Goal: Task Accomplishment & Management: Manage account settings

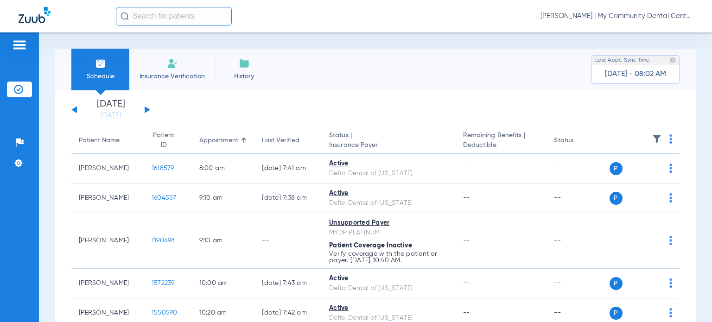
click at [625, 18] on span "Donna Thiel - Marquette | My Community Dental Centers" at bounding box center [616, 16] width 153 height 9
click at [654, 30] on span "Account Selection" at bounding box center [659, 33] width 52 height 6
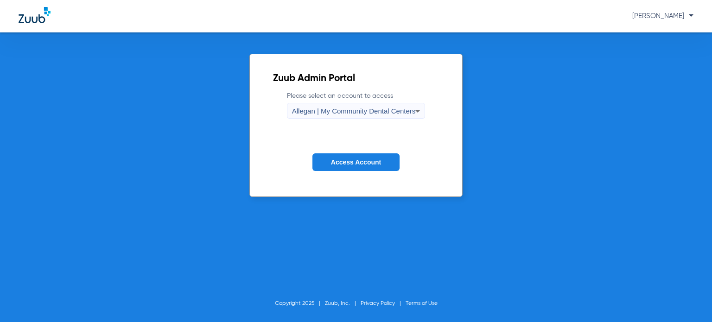
click at [386, 111] on span "Allegan | My Community Dental Centers" at bounding box center [354, 111] width 124 height 8
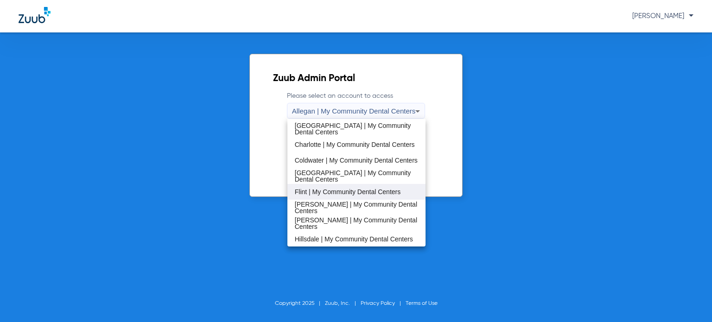
scroll to position [139, 0]
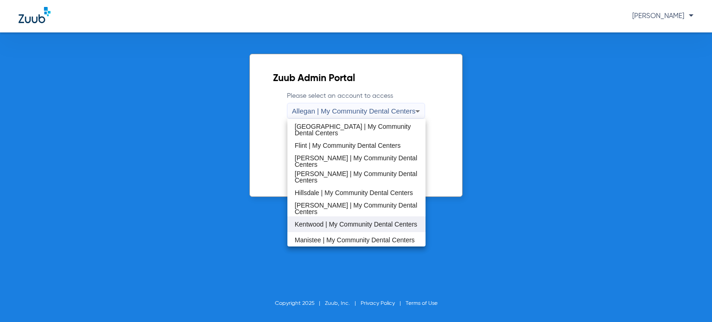
click at [350, 226] on span "Kentwood | My Community Dental Centers" at bounding box center [356, 224] width 122 height 6
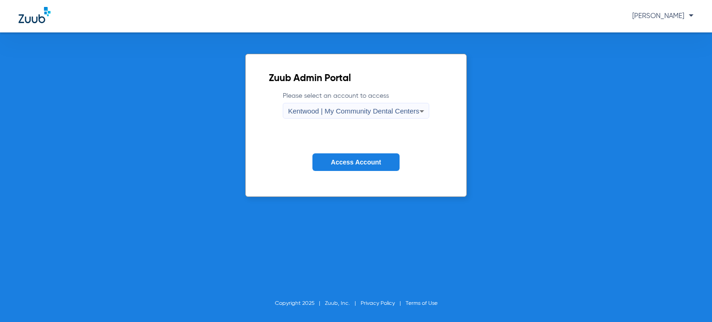
click at [352, 164] on span "Access Account" at bounding box center [356, 162] width 50 height 7
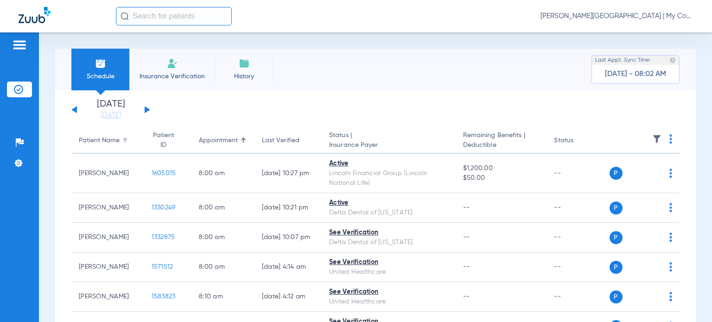
click at [107, 142] on div "Patient Name" at bounding box center [99, 141] width 41 height 10
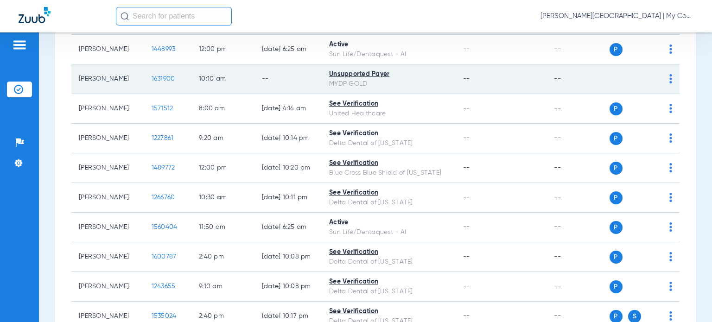
scroll to position [139, 0]
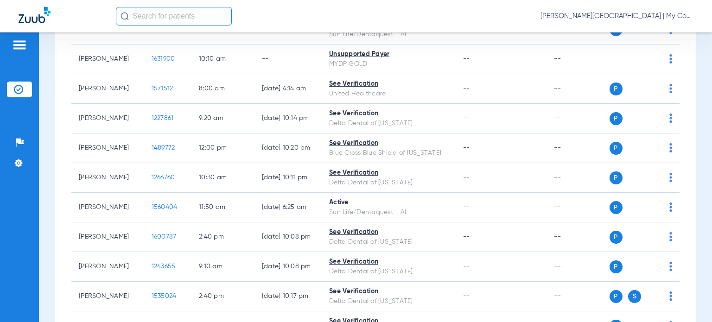
drag, startPoint x: 7, startPoint y: 247, endPoint x: 28, endPoint y: 248, distance: 20.9
click at [25, 248] on div "Patients Insurance Verification Setup Help Center Settings" at bounding box center [19, 193] width 39 height 322
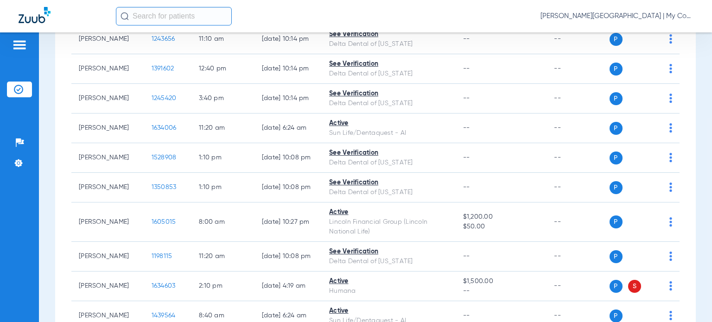
scroll to position [742, 0]
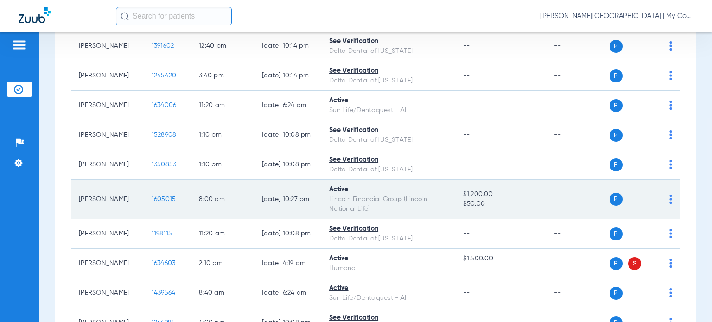
click at [152, 203] on span "1605015" at bounding box center [164, 199] width 25 height 6
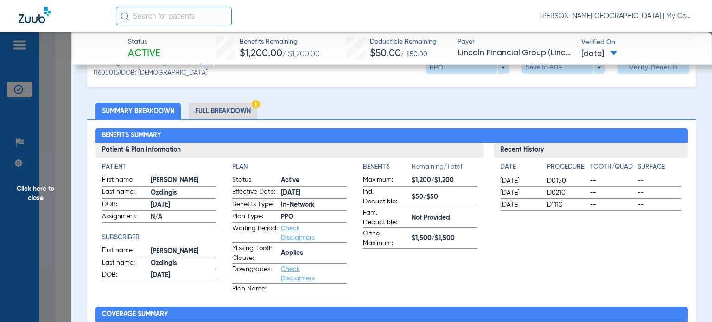
scroll to position [46, 0]
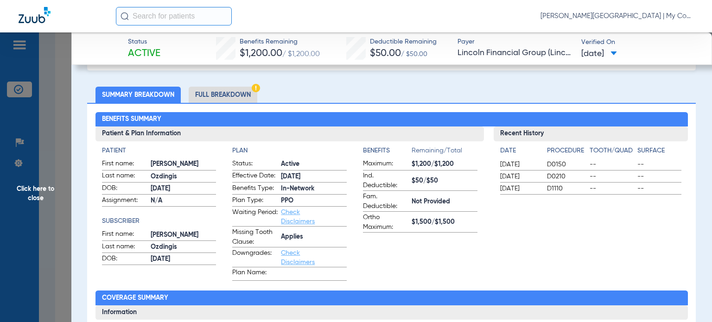
click at [227, 96] on li "Full Breakdown" at bounding box center [223, 95] width 69 height 16
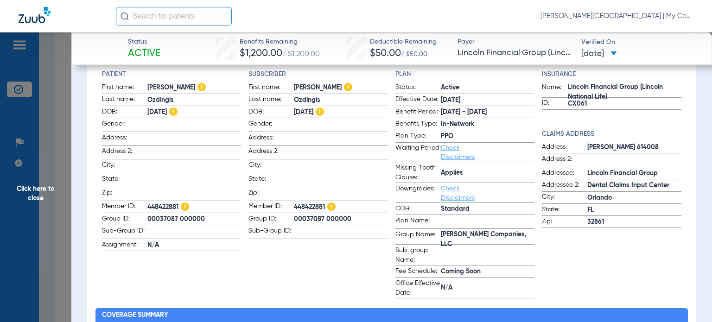
scroll to position [139, 0]
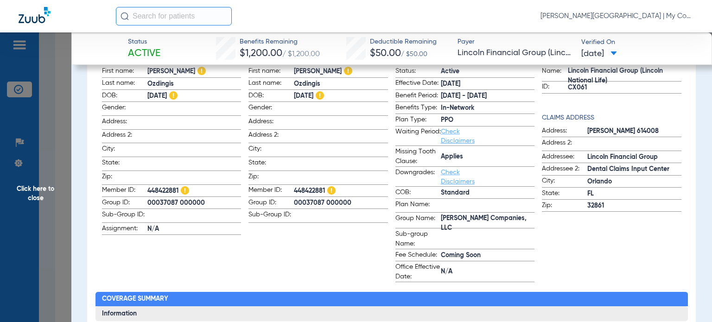
click at [43, 188] on span "Click here to close" at bounding box center [35, 193] width 71 height 322
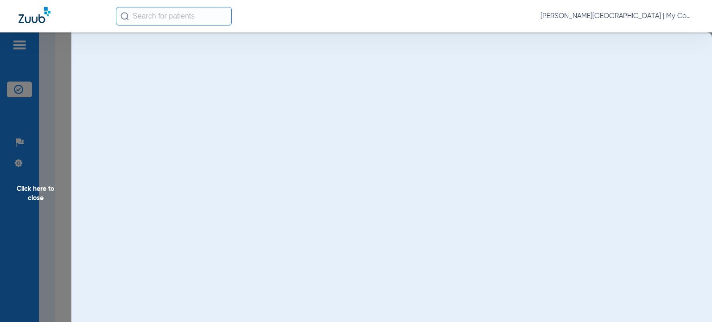
scroll to position [0, 0]
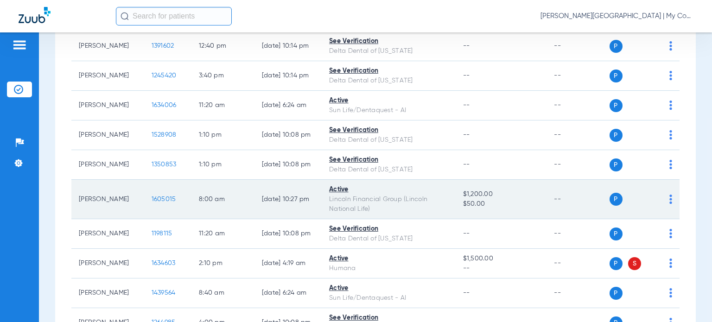
click at [154, 203] on span "1605015" at bounding box center [164, 199] width 25 height 6
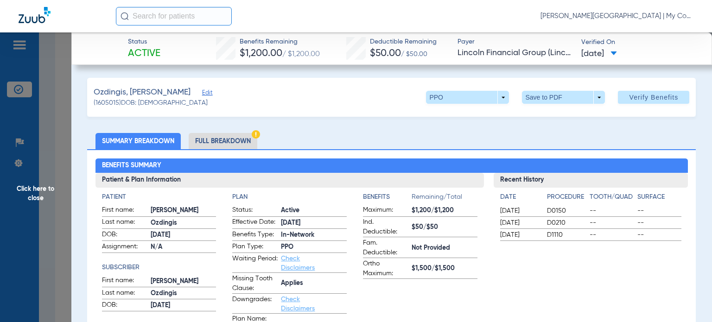
click at [231, 142] on li "Full Breakdown" at bounding box center [223, 141] width 69 height 16
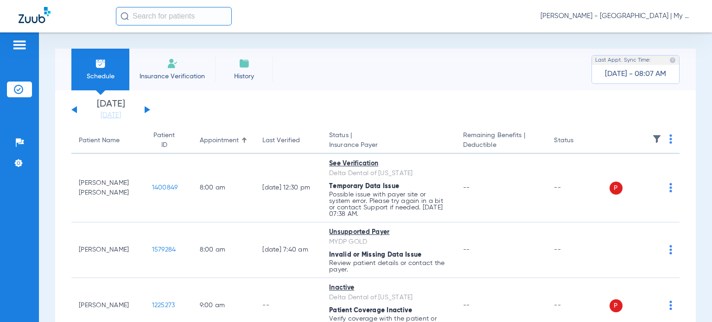
click at [73, 107] on div "Saturday 06-07-2025 Sunday 06-08-2025 Monday 06-09-2025 Tuesday 06-10-2025 Wedn…" at bounding box center [110, 110] width 79 height 20
click at [75, 108] on button at bounding box center [74, 109] width 6 height 7
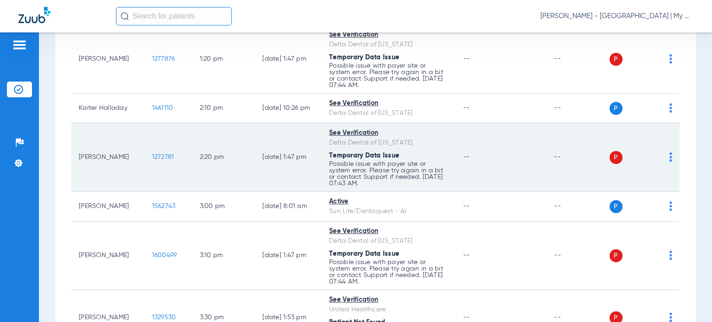
scroll to position [1474, 0]
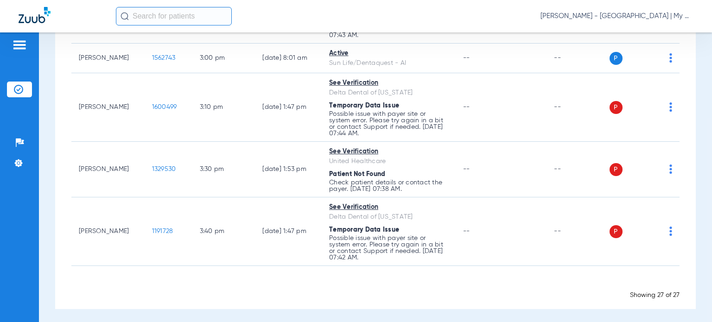
click at [696, 186] on div "Schedule Insurance Verification History Last Appt. Sync Time: Today - 08:07 AM …" at bounding box center [375, 177] width 673 height 290
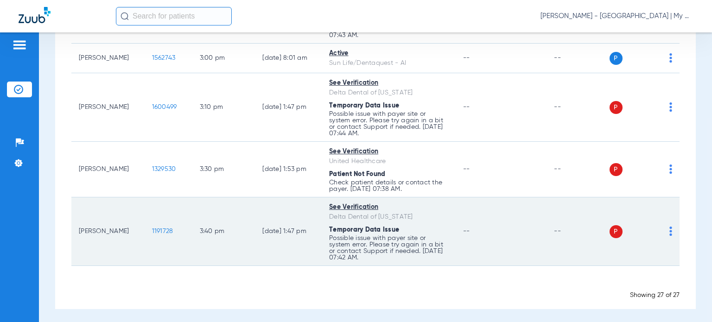
click at [669, 228] on img at bounding box center [670, 231] width 3 height 9
click at [650, 261] on button "Verify Now" at bounding box center [635, 265] width 58 height 19
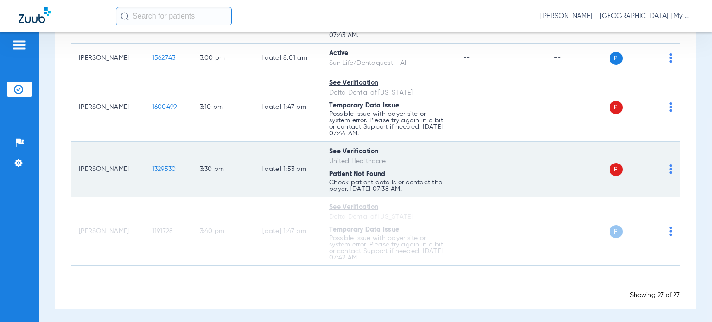
click at [669, 166] on img at bounding box center [670, 169] width 3 height 9
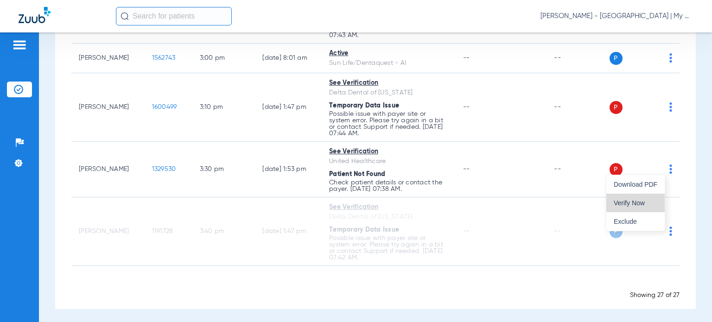
click at [643, 200] on span "Verify Now" at bounding box center [636, 203] width 44 height 6
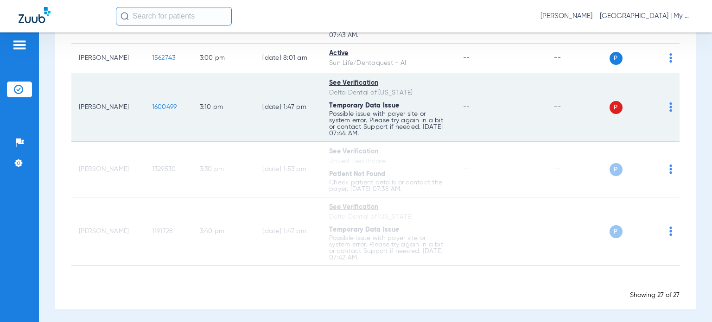
click at [669, 102] on img at bounding box center [670, 106] width 3 height 9
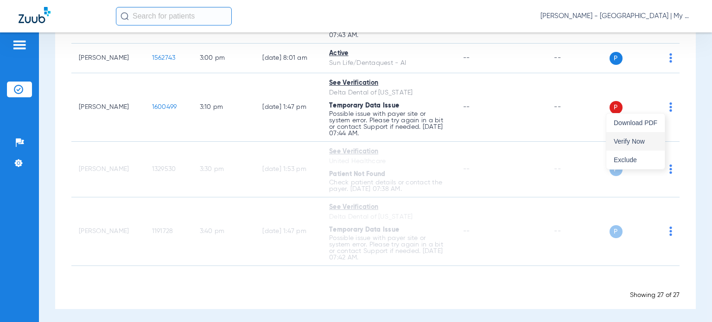
click at [622, 139] on span "Verify Now" at bounding box center [636, 141] width 44 height 6
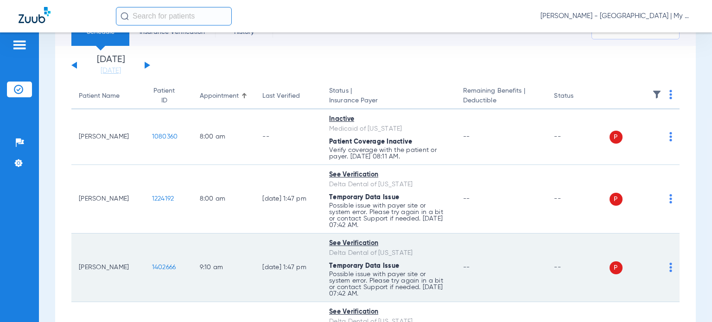
scroll to position [0, 0]
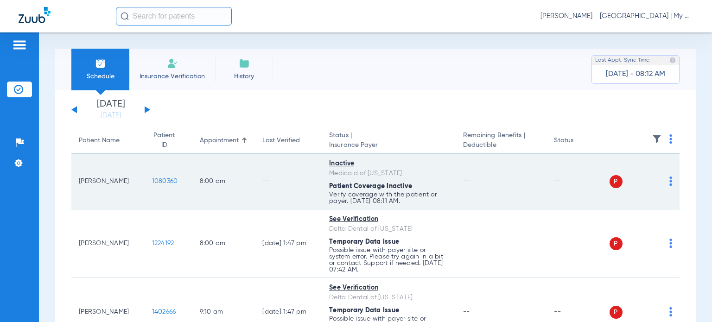
click at [669, 179] on img at bounding box center [670, 181] width 3 height 9
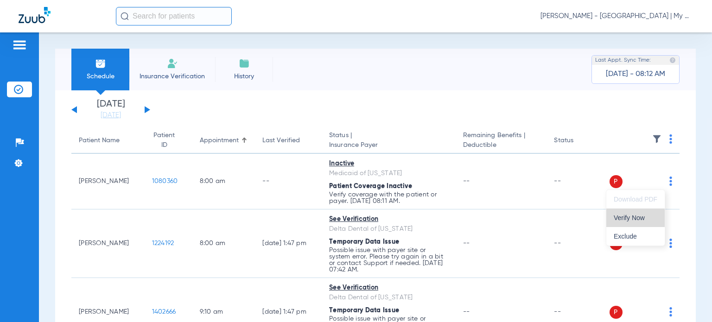
click at [649, 217] on span "Verify Now" at bounding box center [636, 218] width 44 height 6
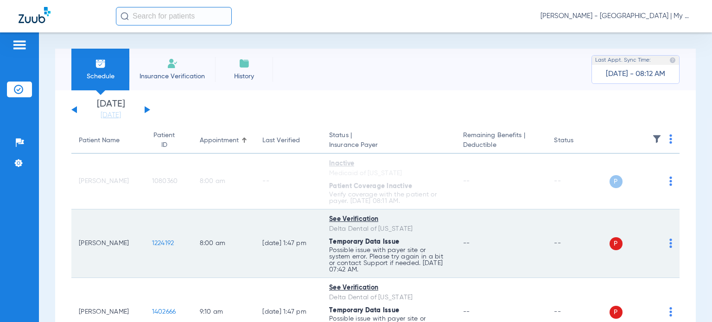
click at [669, 241] on img at bounding box center [670, 243] width 3 height 9
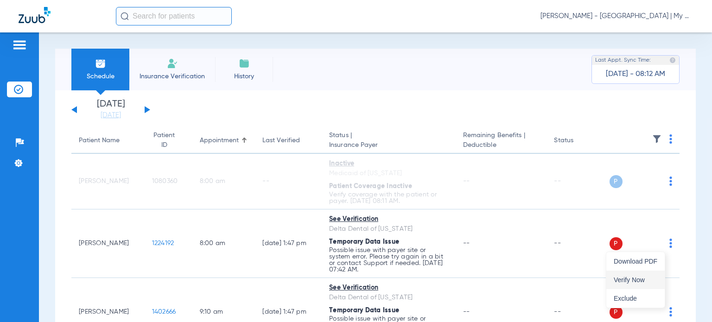
click at [640, 275] on button "Verify Now" at bounding box center [635, 280] width 58 height 19
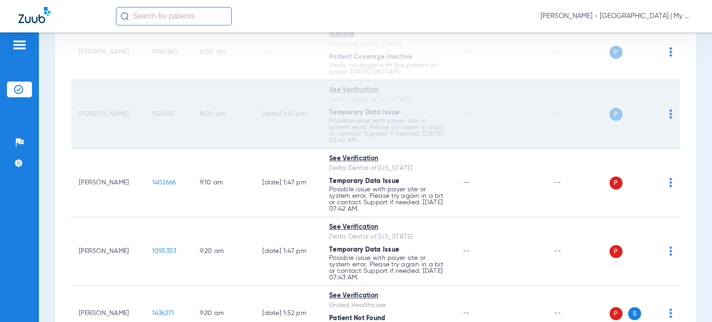
scroll to position [139, 0]
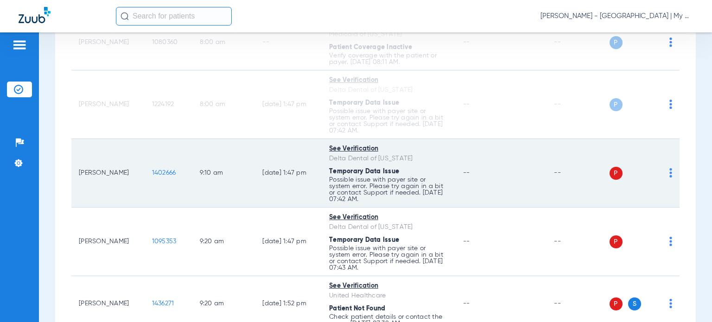
click at [669, 171] on img at bounding box center [670, 172] width 3 height 9
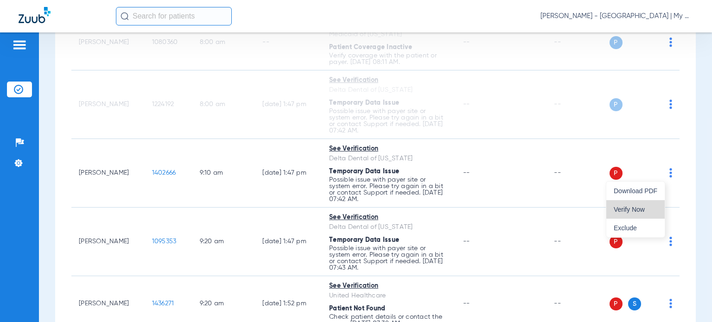
click at [646, 204] on button "Verify Now" at bounding box center [635, 209] width 58 height 19
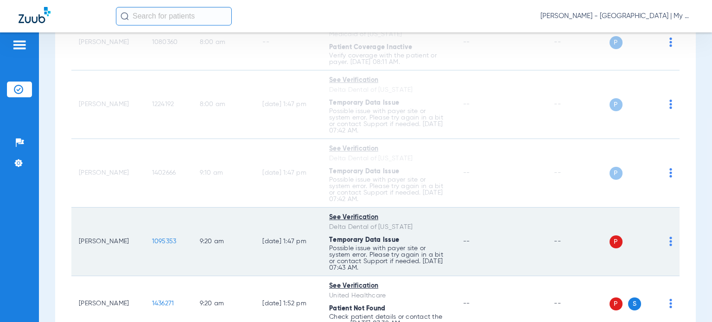
click at [669, 242] on img at bounding box center [670, 241] width 3 height 9
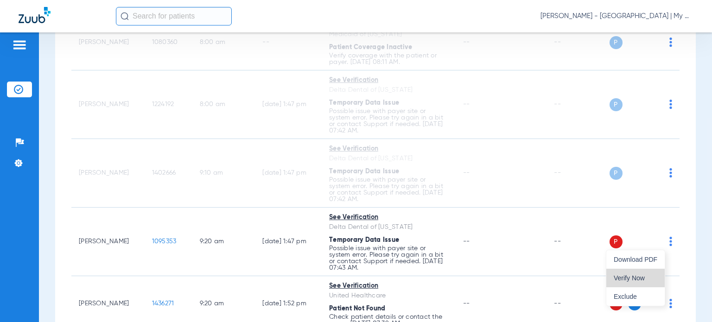
click at [643, 272] on button "Verify Now" at bounding box center [635, 278] width 58 height 19
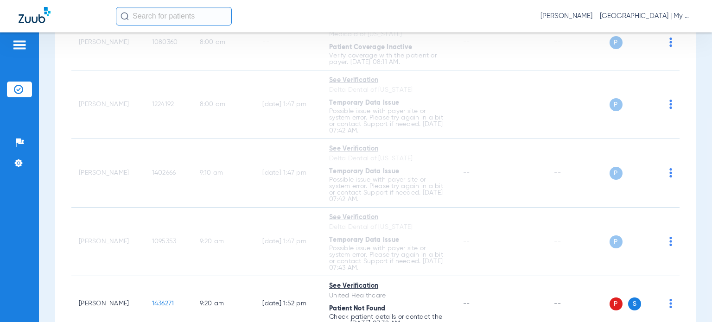
click at [692, 167] on div "Schedule Insurance Verification History Last Appt. Sync Time: Today - 08:12 AM …" at bounding box center [375, 177] width 673 height 290
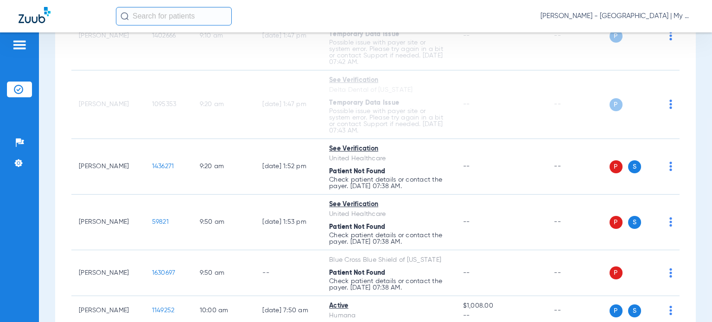
scroll to position [278, 0]
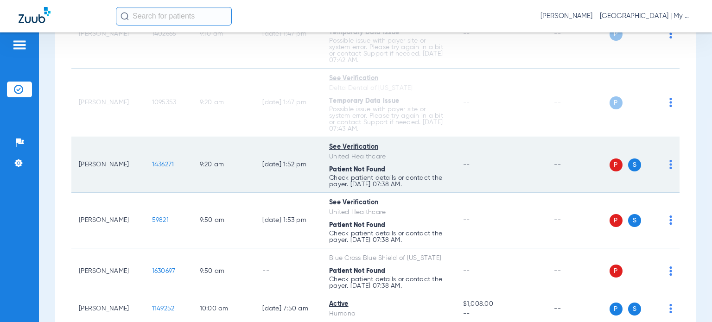
click at [669, 163] on img at bounding box center [670, 164] width 3 height 9
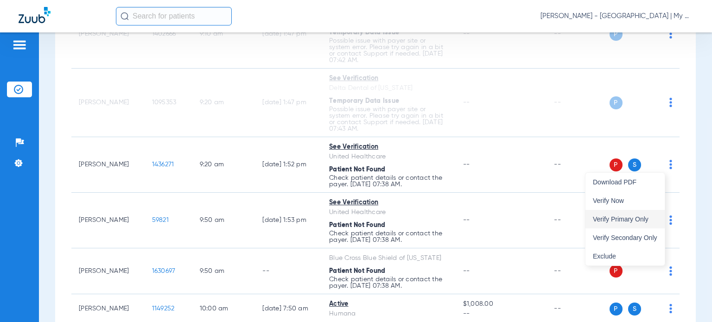
click at [649, 222] on span "Verify Primary Only" at bounding box center [625, 219] width 64 height 6
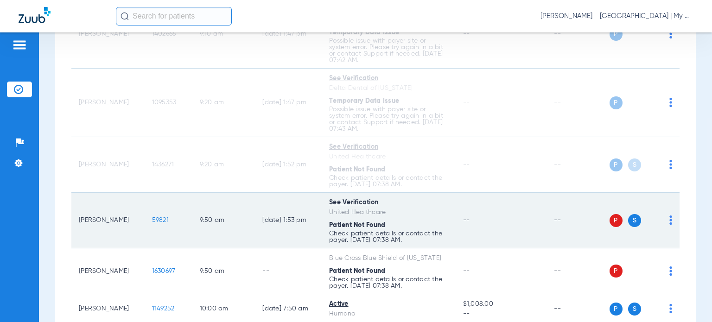
click at [669, 220] on img at bounding box center [670, 220] width 3 height 9
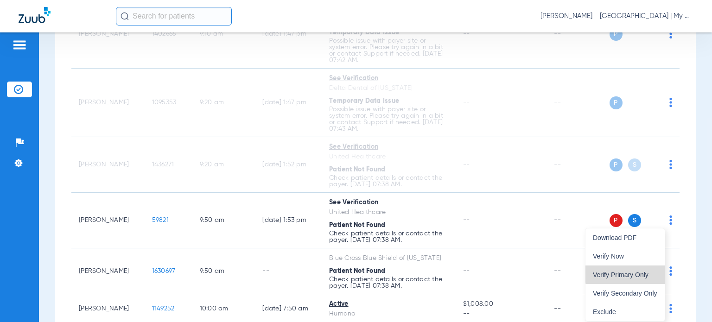
click at [653, 272] on span "Verify Primary Only" at bounding box center [625, 275] width 64 height 6
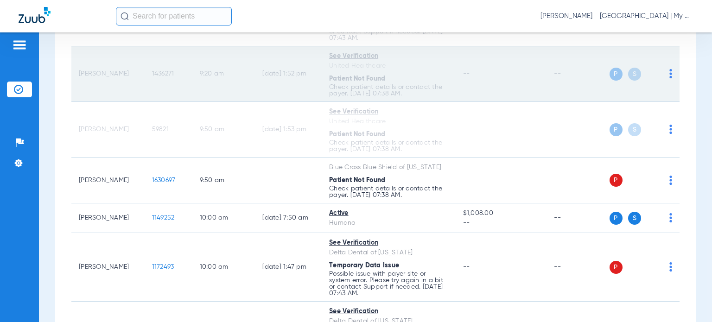
scroll to position [371, 0]
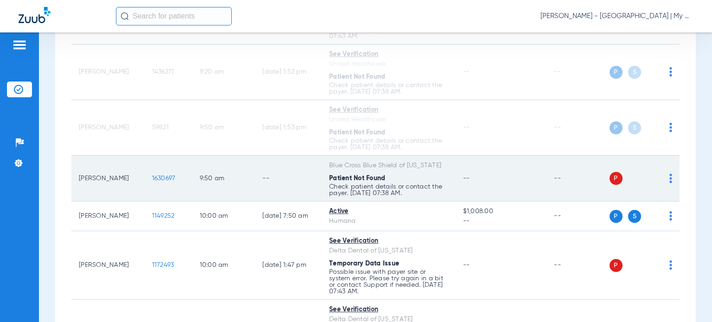
click at [669, 179] on img at bounding box center [670, 178] width 3 height 9
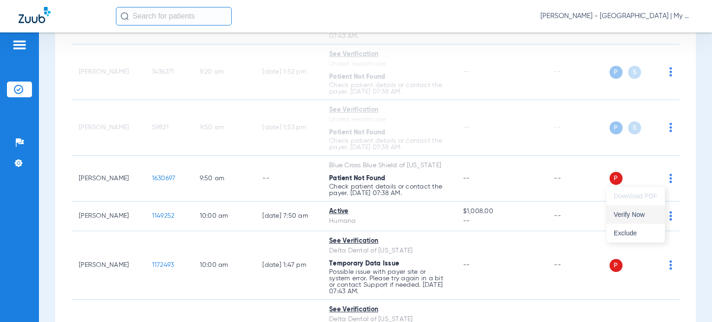
click at [636, 215] on span "Verify Now" at bounding box center [636, 214] width 44 height 6
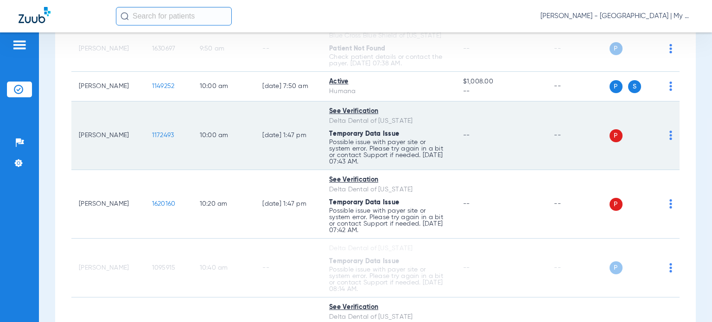
scroll to position [510, 0]
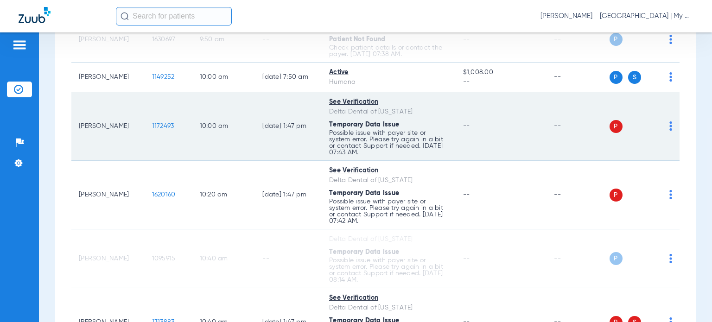
click at [669, 127] on img at bounding box center [670, 125] width 3 height 9
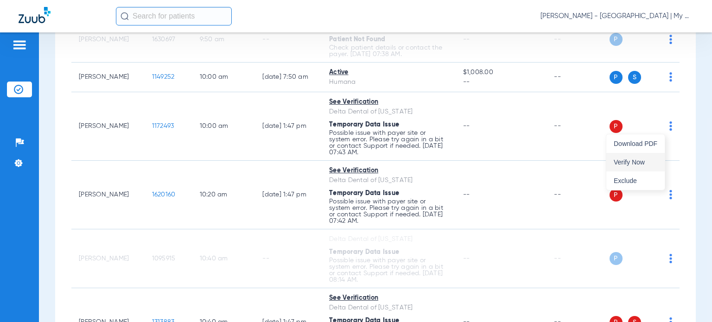
click at [645, 160] on span "Verify Now" at bounding box center [636, 162] width 44 height 6
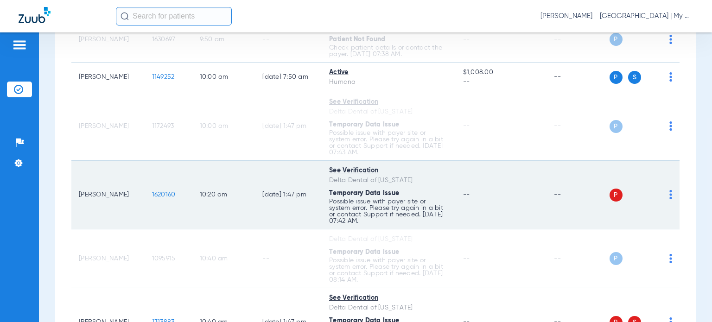
click at [669, 197] on img at bounding box center [670, 194] width 3 height 9
click at [640, 224] on button "Verify Now" at bounding box center [635, 230] width 58 height 19
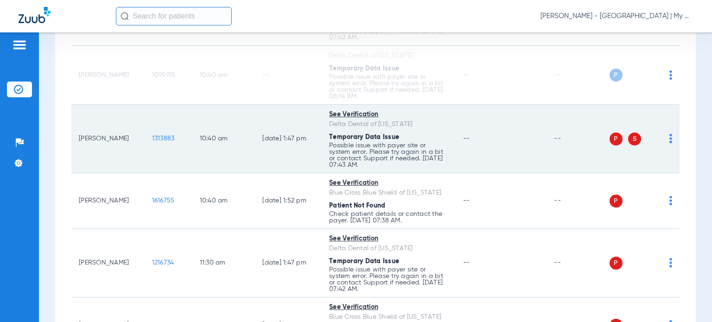
scroll to position [695, 0]
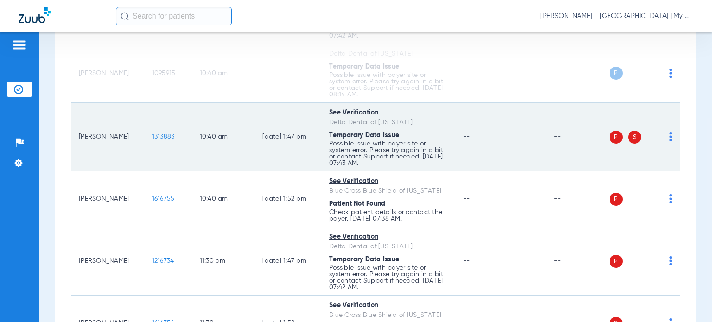
click at [669, 139] on img at bounding box center [670, 136] width 3 height 9
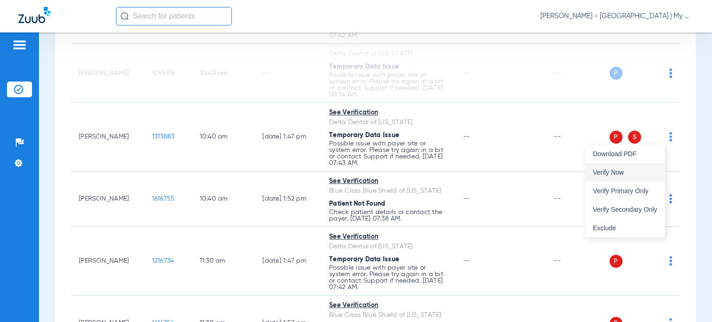
click at [636, 174] on span "Verify Now" at bounding box center [625, 172] width 64 height 6
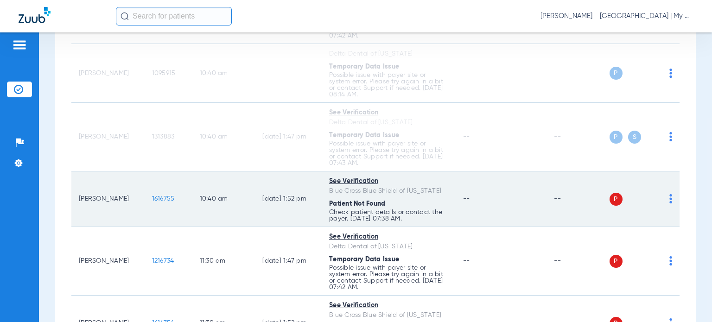
click at [669, 201] on img at bounding box center [670, 198] width 3 height 9
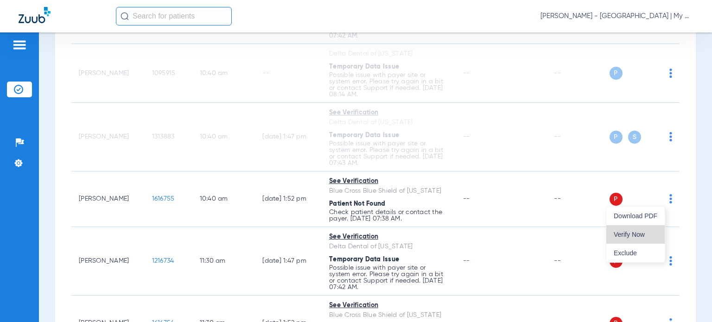
click at [648, 232] on span "Verify Now" at bounding box center [636, 234] width 44 height 6
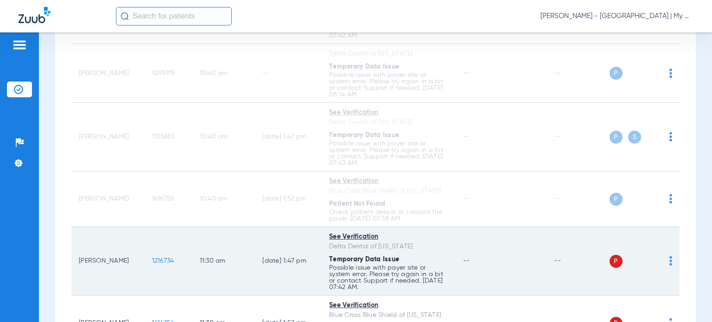
click at [669, 263] on img at bounding box center [670, 260] width 3 height 9
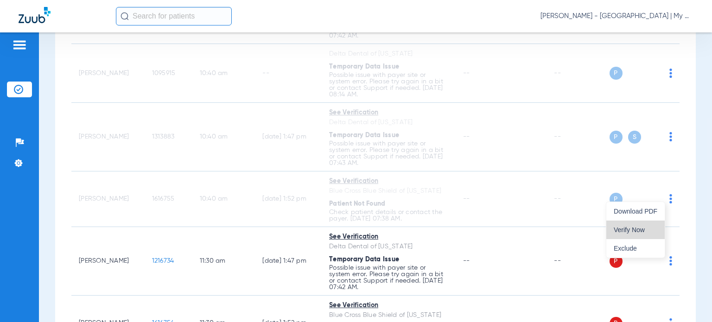
click at [632, 233] on span "Verify Now" at bounding box center [636, 230] width 44 height 6
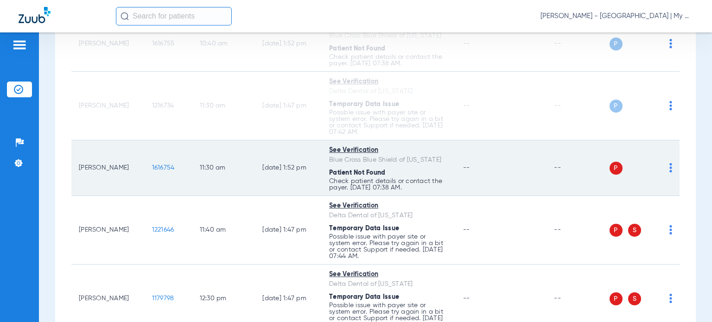
scroll to position [881, 0]
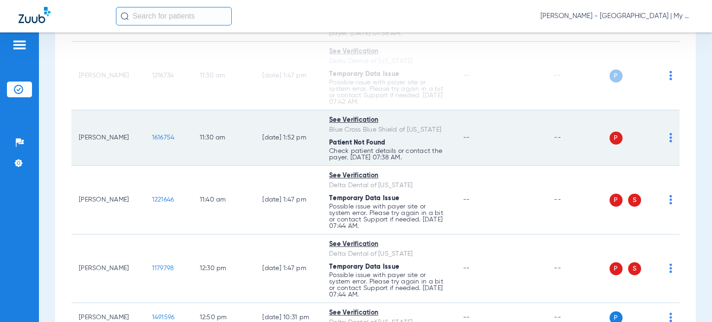
click at [669, 137] on img at bounding box center [670, 137] width 3 height 9
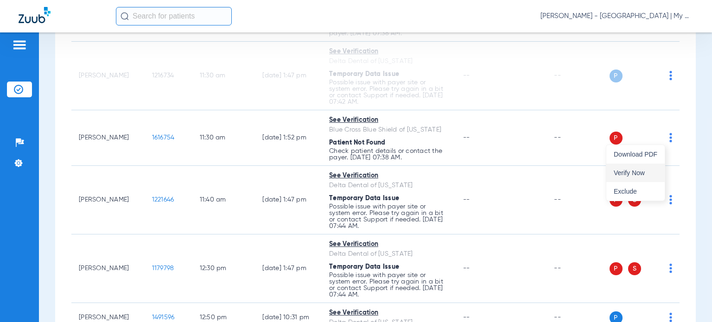
click at [637, 170] on span "Verify Now" at bounding box center [636, 173] width 44 height 6
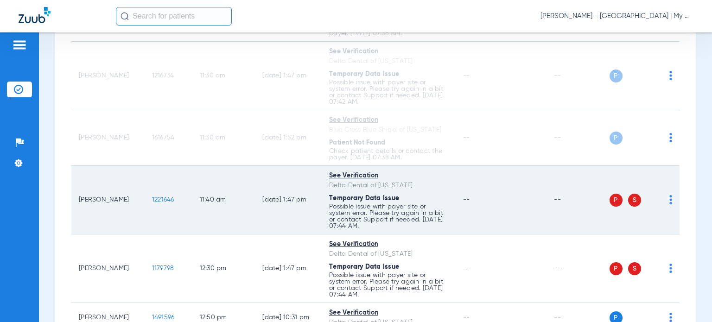
click at [669, 199] on img at bounding box center [670, 199] width 3 height 9
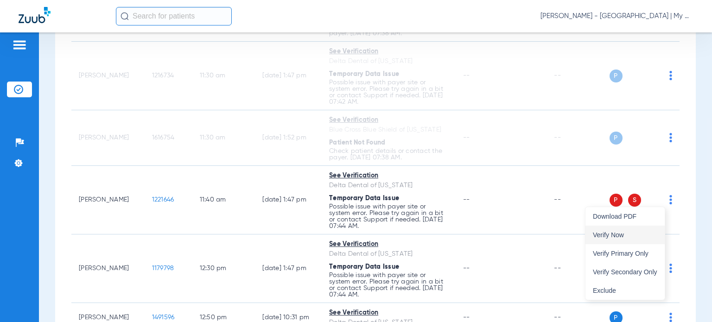
click at [648, 241] on button "Verify Now" at bounding box center [624, 235] width 79 height 19
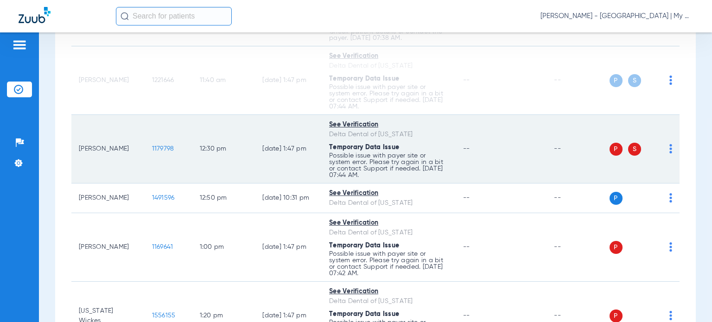
scroll to position [1020, 0]
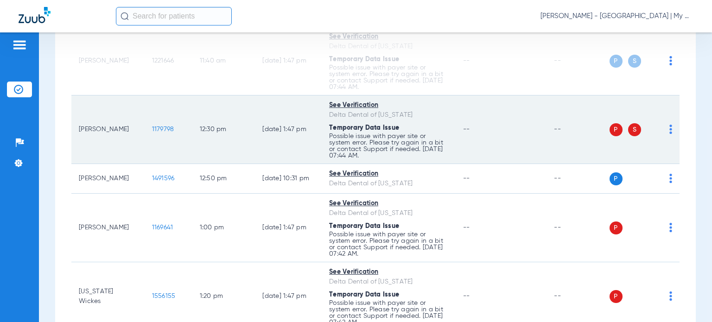
click at [669, 127] on img at bounding box center [670, 129] width 3 height 9
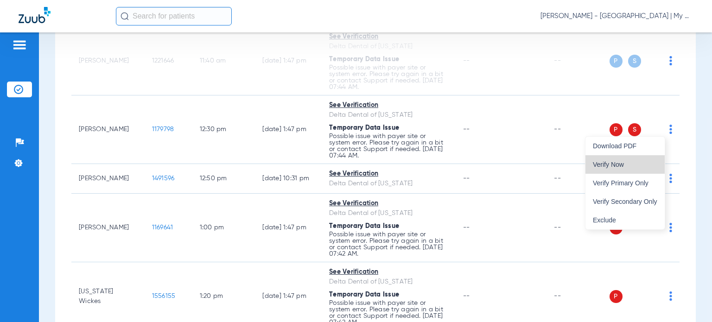
click at [638, 169] on button "Verify Now" at bounding box center [624, 164] width 79 height 19
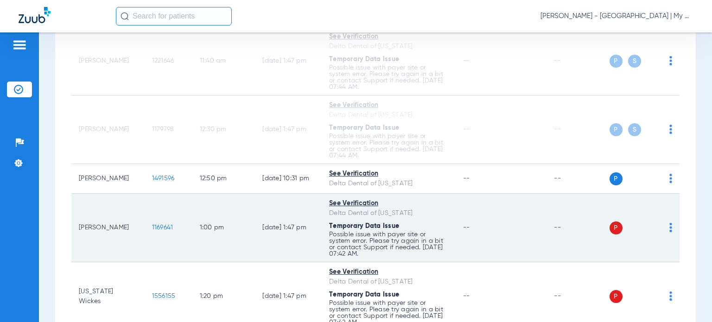
click at [669, 225] on img at bounding box center [670, 227] width 3 height 9
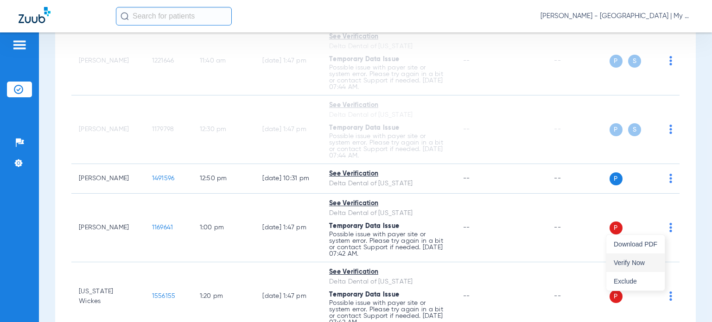
click at [643, 256] on button "Verify Now" at bounding box center [635, 263] width 58 height 19
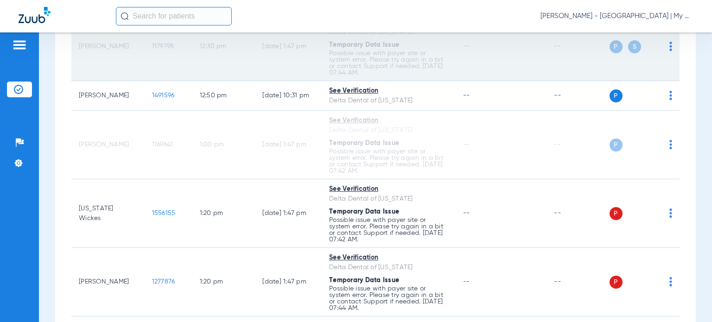
scroll to position [1159, 0]
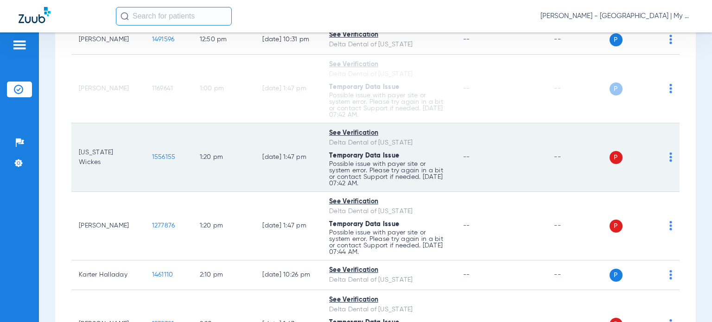
click at [669, 154] on img at bounding box center [670, 157] width 3 height 9
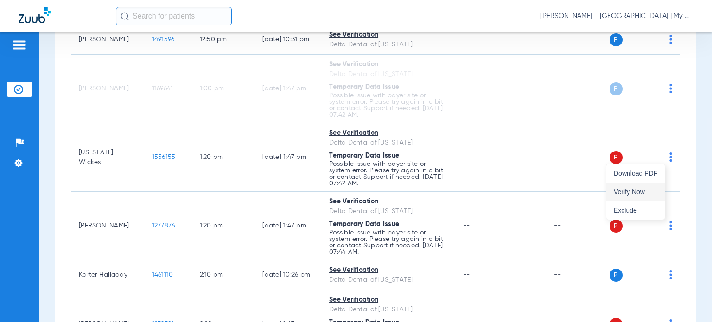
click at [636, 192] on span "Verify Now" at bounding box center [636, 192] width 44 height 6
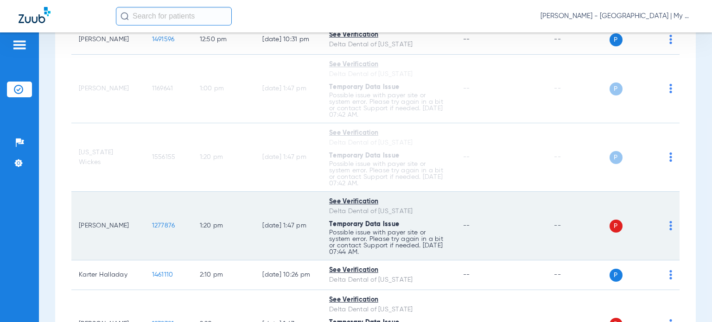
click at [669, 226] on img at bounding box center [670, 225] width 3 height 9
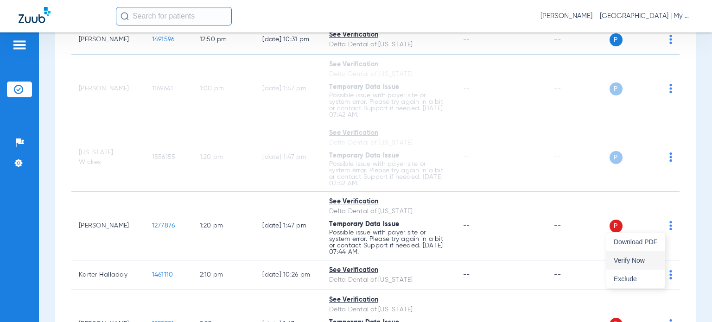
click at [635, 259] on span "Verify Now" at bounding box center [636, 260] width 44 height 6
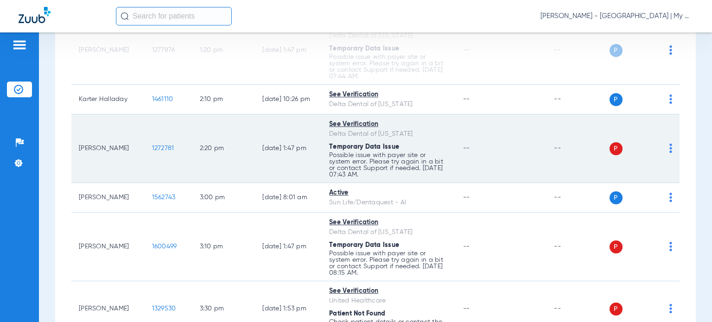
scroll to position [1344, 0]
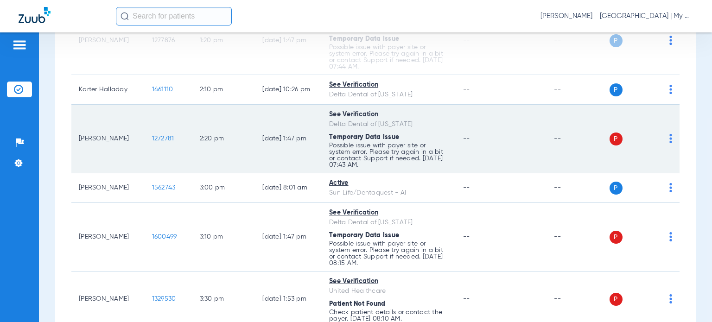
click at [669, 136] on img at bounding box center [670, 138] width 3 height 9
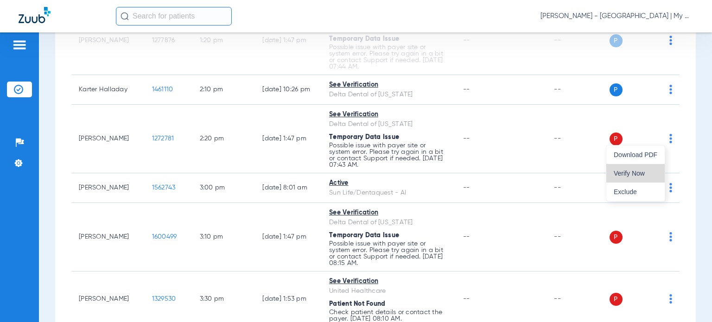
click at [642, 173] on span "Verify Now" at bounding box center [636, 173] width 44 height 6
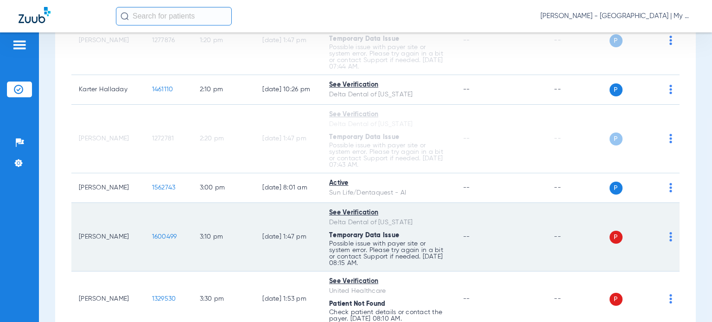
click at [669, 235] on img at bounding box center [670, 236] width 3 height 9
drag, startPoint x: 629, startPoint y: 264, endPoint x: 628, endPoint y: 257, distance: 6.5
click at [629, 264] on button "Verify Now" at bounding box center [635, 271] width 58 height 19
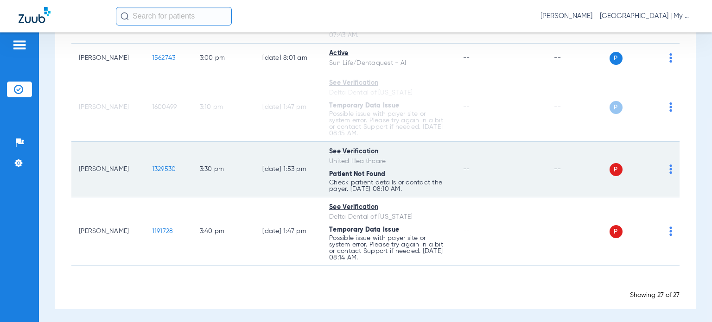
scroll to position [1474, 0]
click at [666, 170] on td "P S" at bounding box center [645, 170] width 70 height 56
click at [661, 168] on div "P S" at bounding box center [641, 169] width 63 height 13
click at [669, 169] on img at bounding box center [670, 169] width 3 height 9
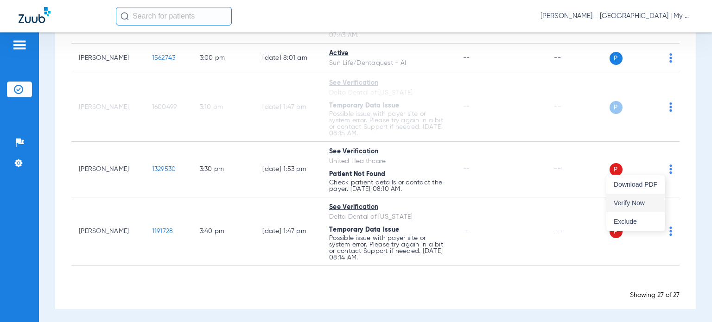
click at [636, 201] on span "Verify Now" at bounding box center [636, 203] width 44 height 6
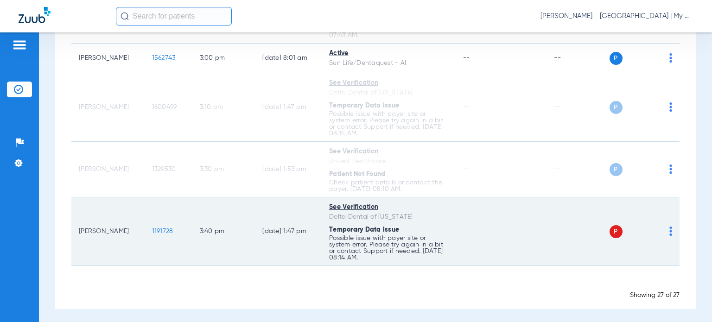
click at [669, 230] on img at bounding box center [670, 231] width 3 height 9
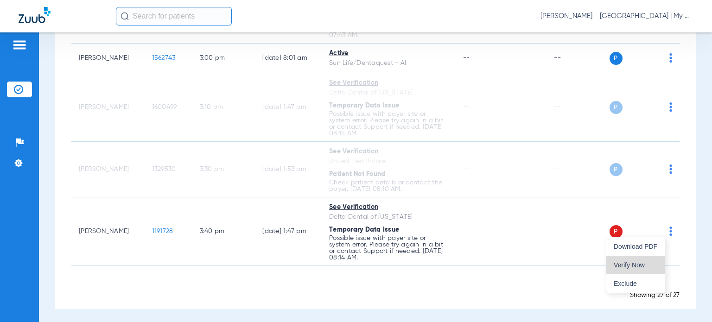
click at [635, 260] on button "Verify Now" at bounding box center [635, 265] width 58 height 19
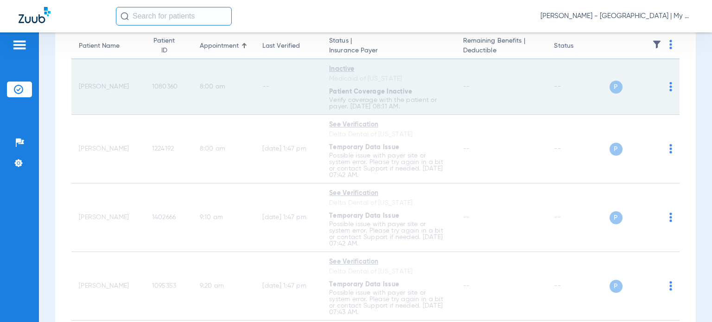
scroll to position [0, 0]
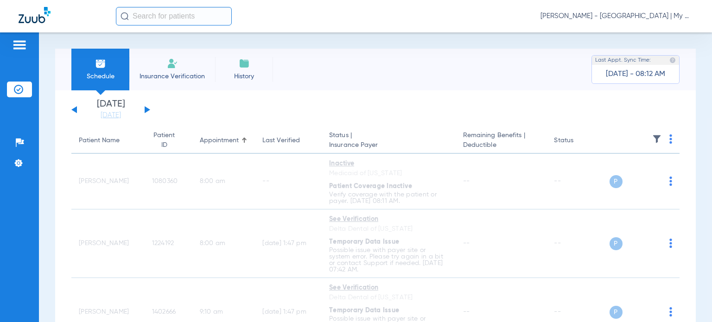
click at [145, 109] on button at bounding box center [148, 109] width 6 height 7
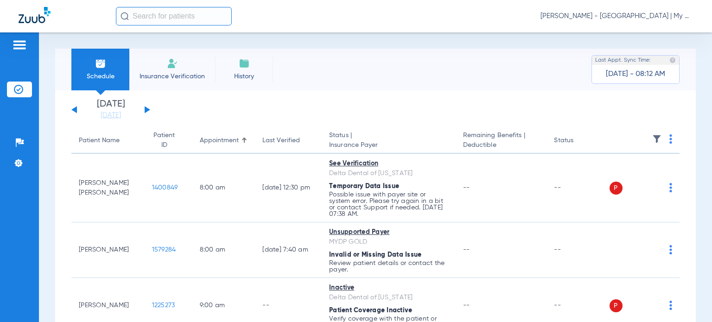
click at [74, 109] on button at bounding box center [74, 109] width 6 height 7
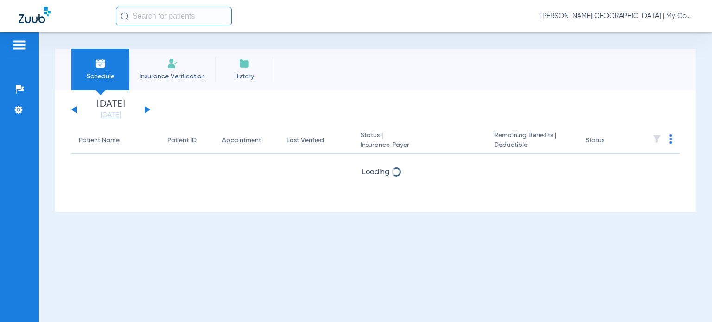
click at [619, 13] on span "[PERSON_NAME][GEOGRAPHIC_DATA] | My Community Dental Centers" at bounding box center [616, 16] width 153 height 9
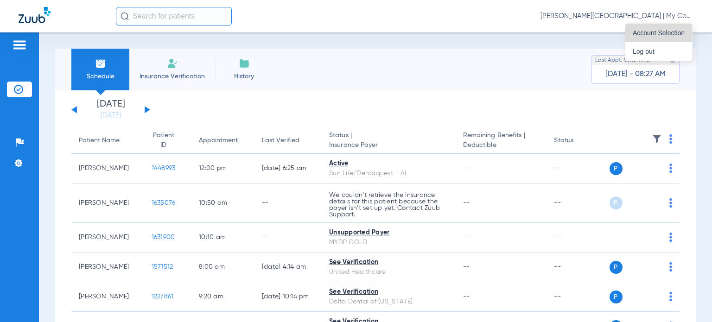
click at [633, 32] on span "Account Selection" at bounding box center [659, 33] width 52 height 6
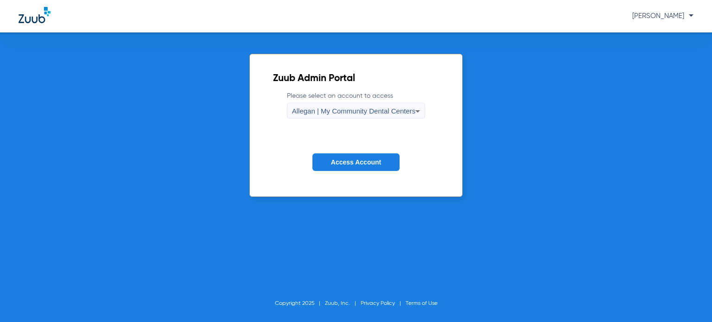
click at [384, 107] on span "Allegan | My Community Dental Centers" at bounding box center [354, 111] width 124 height 8
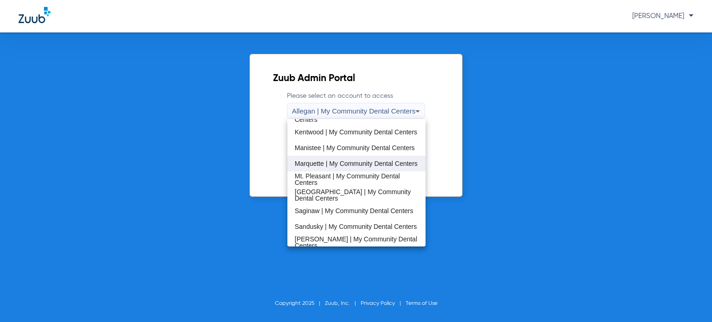
scroll to position [232, 0]
click at [333, 161] on span "Marquette | My Community Dental Centers" at bounding box center [356, 163] width 123 height 6
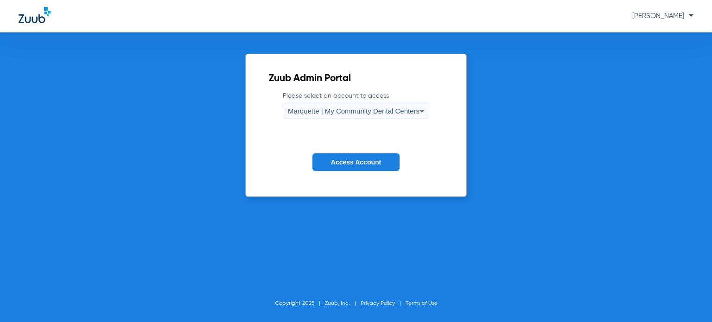
click at [337, 166] on button "Access Account" at bounding box center [355, 162] width 87 height 18
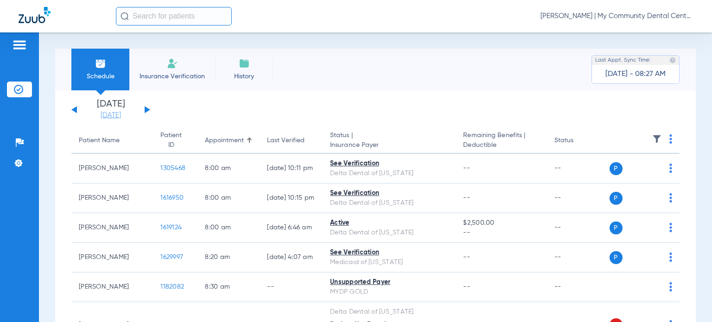
click at [116, 114] on link "[DATE]" at bounding box center [111, 115] width 56 height 9
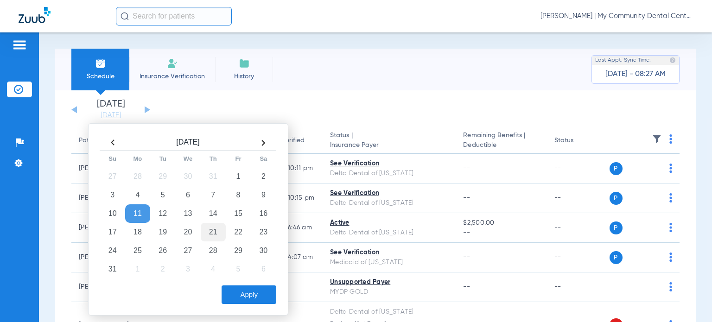
click at [211, 227] on td "21" at bounding box center [213, 232] width 25 height 19
click at [246, 296] on button "Apply" at bounding box center [249, 295] width 55 height 19
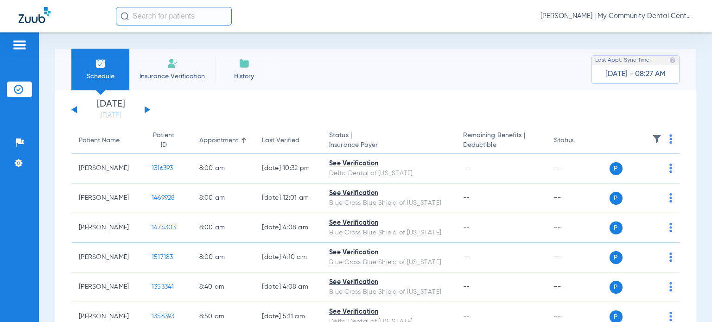
drag, startPoint x: 410, startPoint y: 86, endPoint x: 388, endPoint y: 104, distance: 28.7
click at [410, 86] on div "Schedule Insurance Verification History Last Appt. Sync Time: [DATE] - 08:27 AM" at bounding box center [375, 70] width 641 height 42
click at [101, 140] on div "Patient Name" at bounding box center [99, 141] width 41 height 10
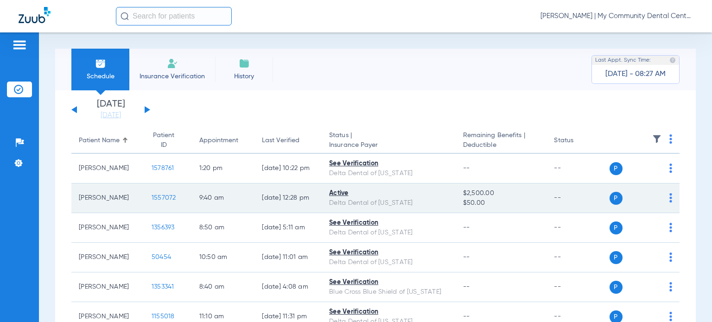
click at [152, 198] on span "1557072" at bounding box center [164, 198] width 25 height 6
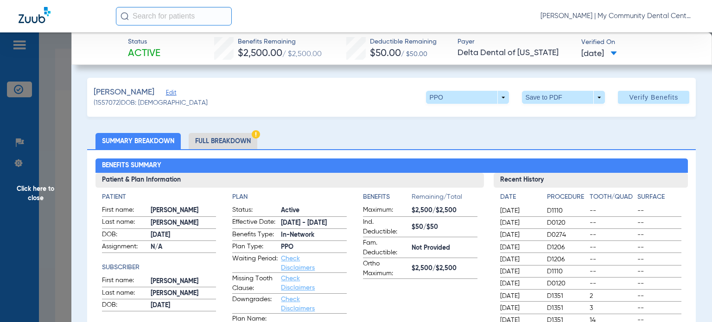
click at [218, 140] on li "Full Breakdown" at bounding box center [223, 141] width 69 height 16
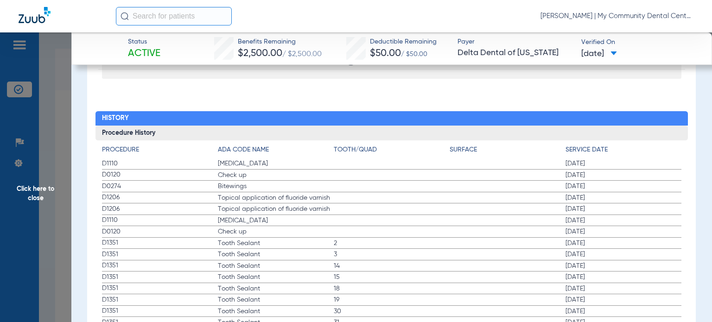
scroll to position [1351, 0]
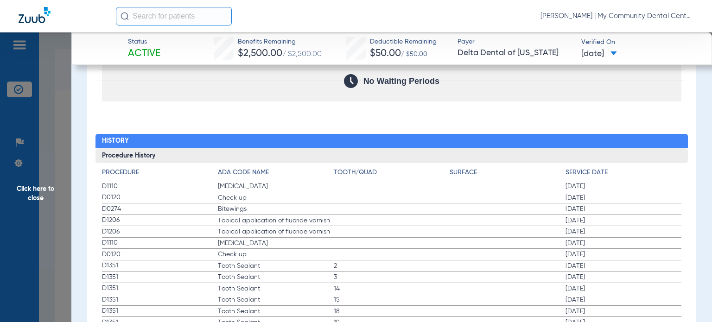
click at [48, 186] on span "Click here to close" at bounding box center [35, 193] width 71 height 322
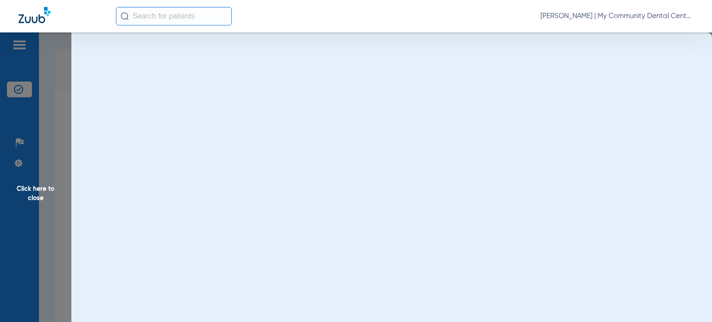
scroll to position [0, 0]
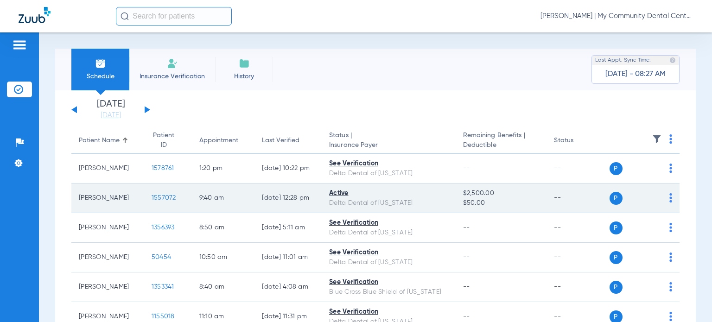
click at [669, 198] on img at bounding box center [670, 197] width 3 height 9
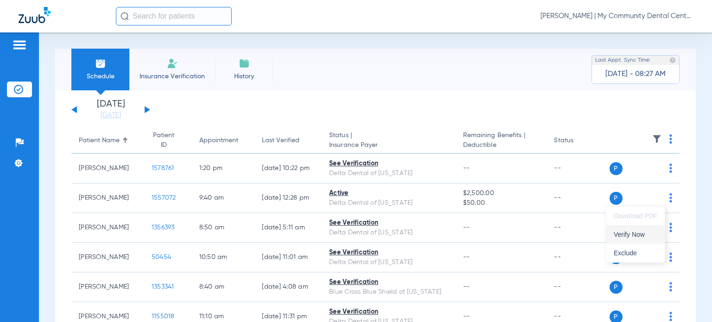
click at [647, 232] on span "Verify Now" at bounding box center [636, 234] width 44 height 6
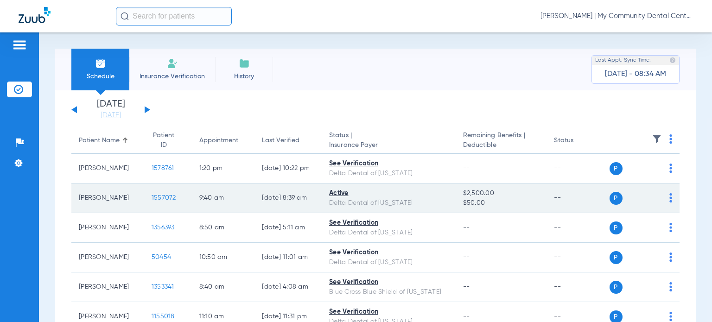
click at [152, 199] on span "1557072" at bounding box center [164, 198] width 25 height 6
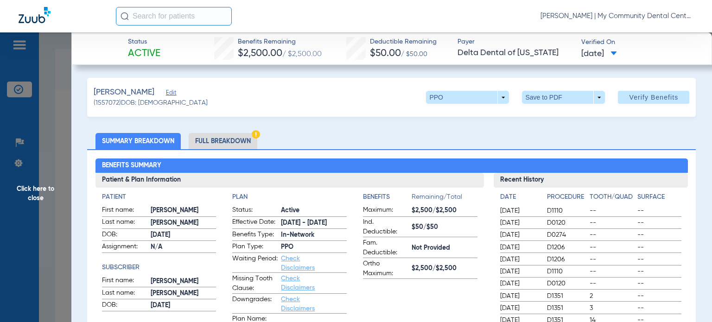
click at [227, 137] on li "Full Breakdown" at bounding box center [223, 141] width 69 height 16
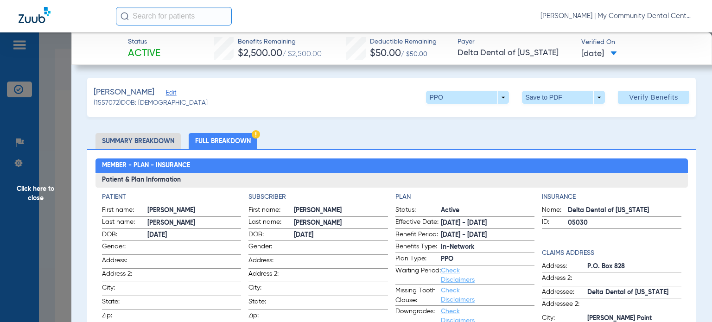
click at [411, 140] on ul "Summary Breakdown Full Breakdown" at bounding box center [391, 141] width 609 height 16
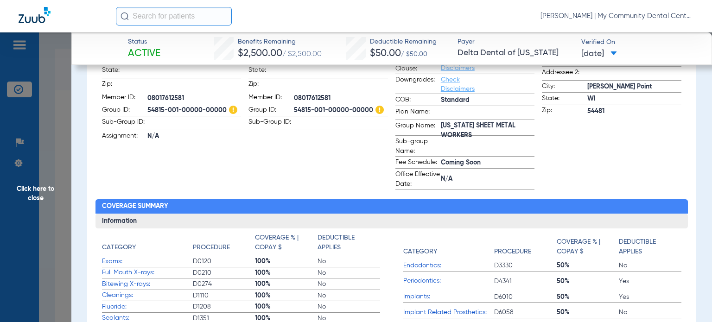
scroll to position [185, 0]
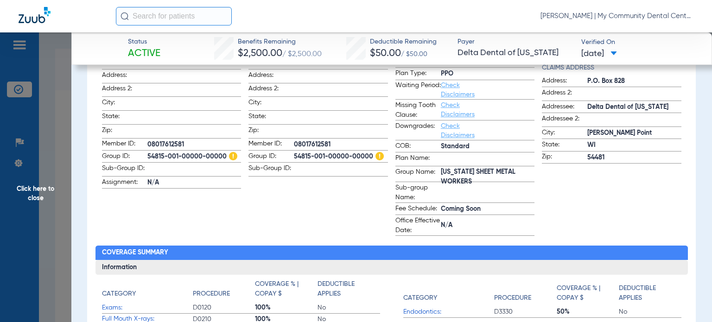
click at [44, 186] on span "Click here to close" at bounding box center [35, 193] width 71 height 322
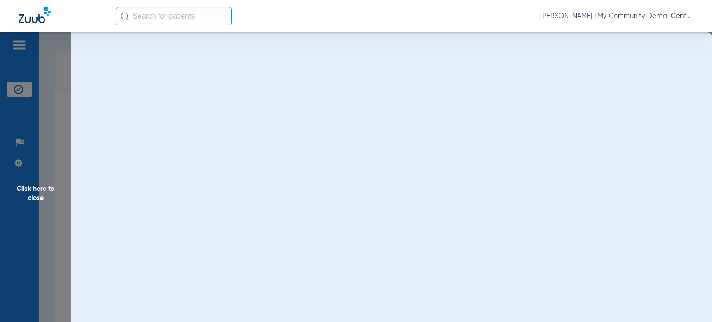
scroll to position [0, 0]
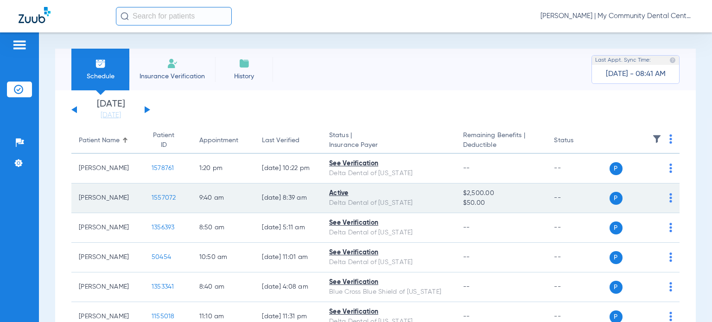
click at [156, 196] on span "1557072" at bounding box center [164, 198] width 25 height 6
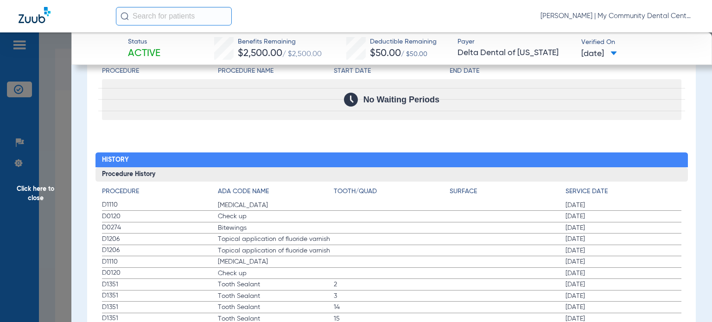
scroll to position [1110, 0]
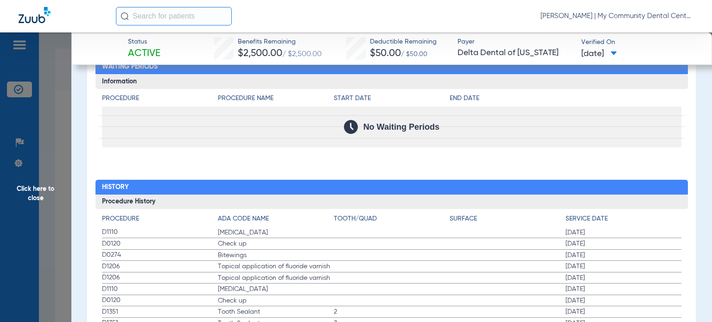
click at [52, 196] on span "Click here to close" at bounding box center [35, 193] width 71 height 322
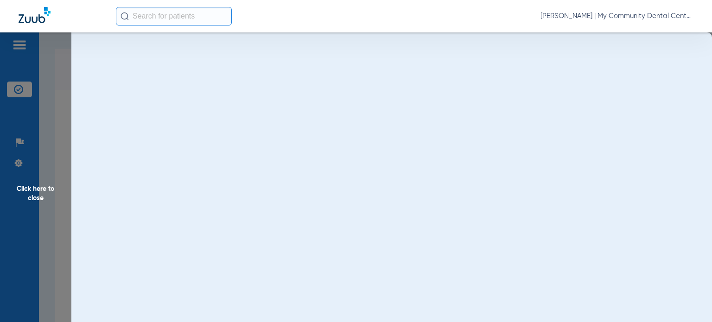
scroll to position [0, 0]
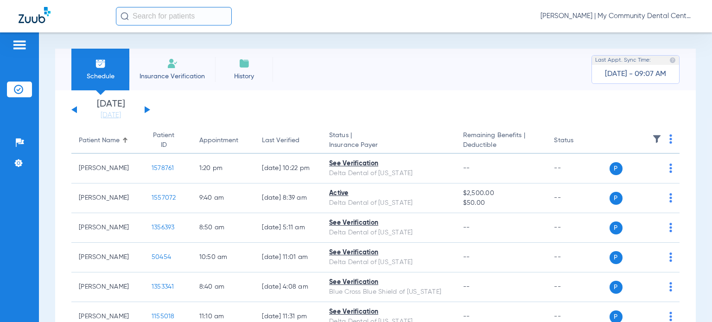
click at [638, 14] on span "[PERSON_NAME] | My Community Dental Centers" at bounding box center [616, 16] width 153 height 9
click at [657, 35] on span "Account Selection" at bounding box center [659, 33] width 52 height 6
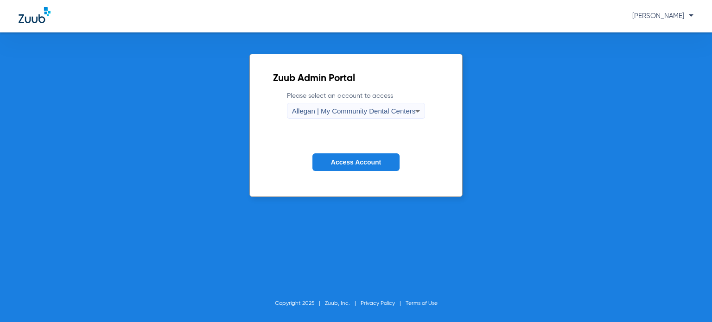
click at [329, 111] on span "Allegan | My Community Dental Centers" at bounding box center [354, 111] width 124 height 8
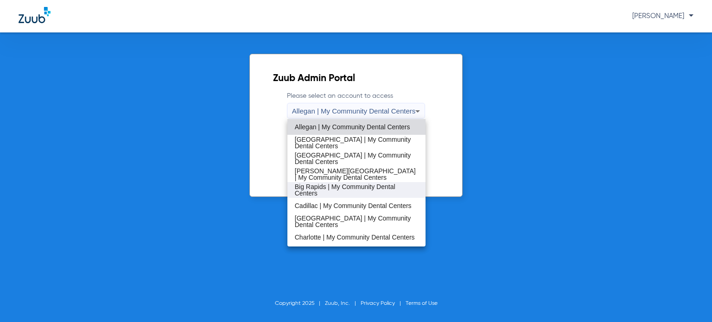
click at [324, 185] on span "Big Rapids | My Community Dental Centers" at bounding box center [356, 190] width 123 height 13
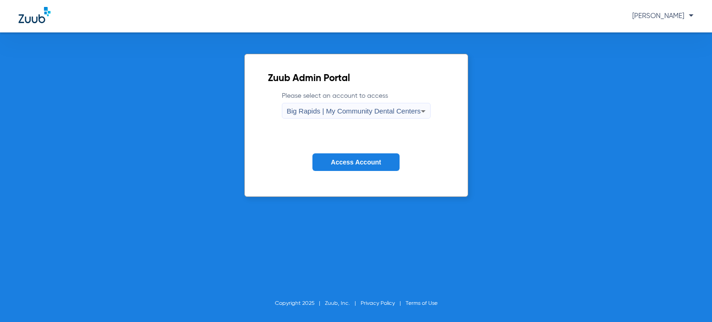
click at [343, 164] on span "Access Account" at bounding box center [356, 162] width 50 height 7
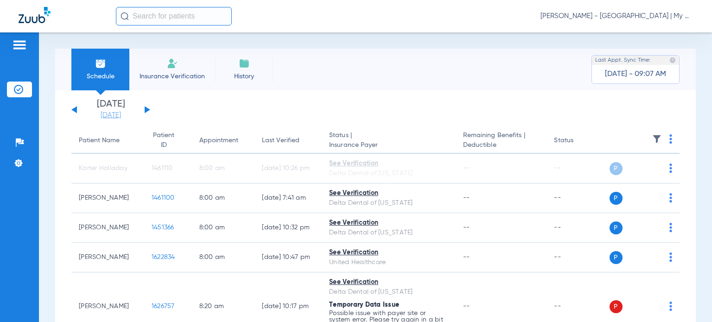
click at [104, 114] on link "[DATE]" at bounding box center [111, 115] width 56 height 9
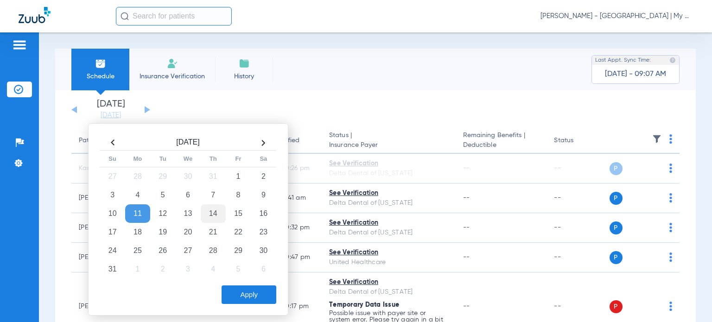
click at [214, 214] on td "14" at bounding box center [213, 213] width 25 height 19
click at [235, 295] on button "Apply" at bounding box center [249, 295] width 55 height 19
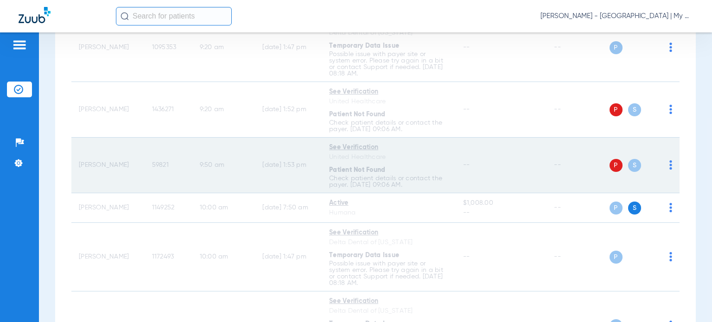
scroll to position [278, 0]
